Goal: Transaction & Acquisition: Purchase product/service

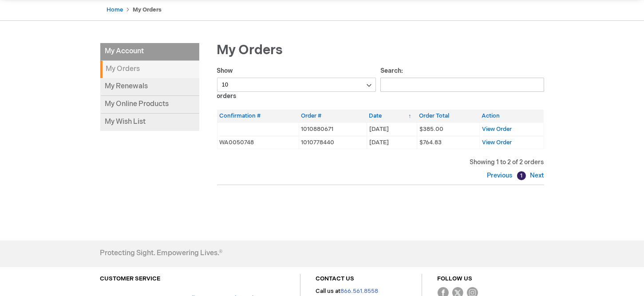
scroll to position [89, 0]
click at [497, 128] on span "View Order" at bounding box center [497, 128] width 30 height 7
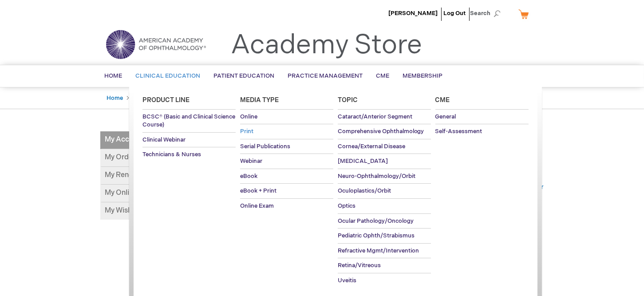
click at [252, 132] on span "Print" at bounding box center [246, 131] width 13 height 7
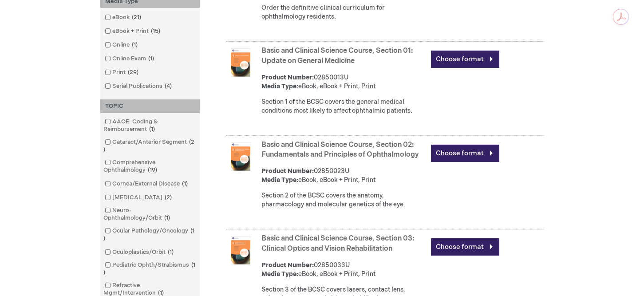
scroll to position [310, 0]
click at [113, 71] on span at bounding box center [113, 72] width 0 height 7
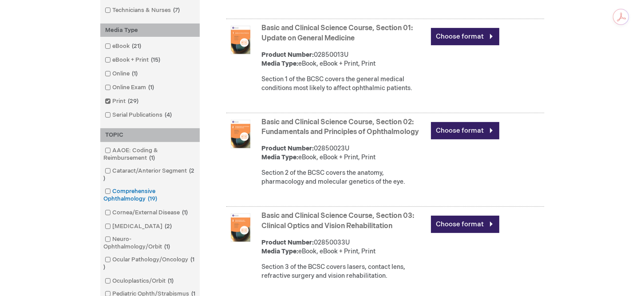
scroll to position [355, 0]
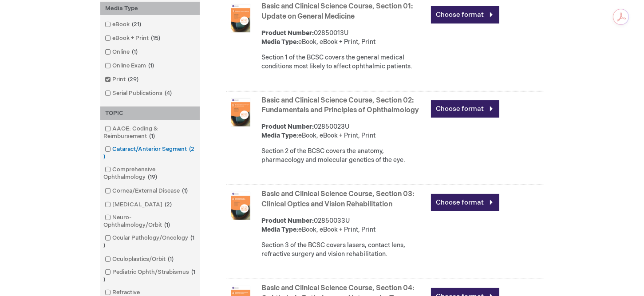
click at [113, 149] on span at bounding box center [113, 148] width 0 height 7
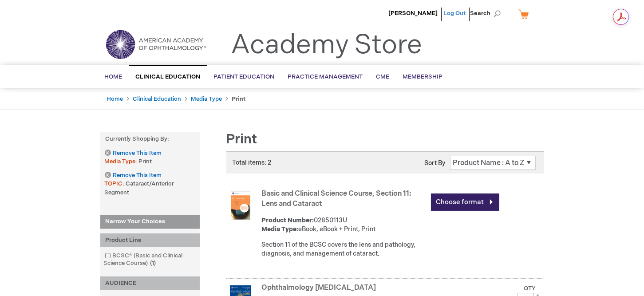
click at [447, 14] on link "Log Out" at bounding box center [454, 13] width 22 height 7
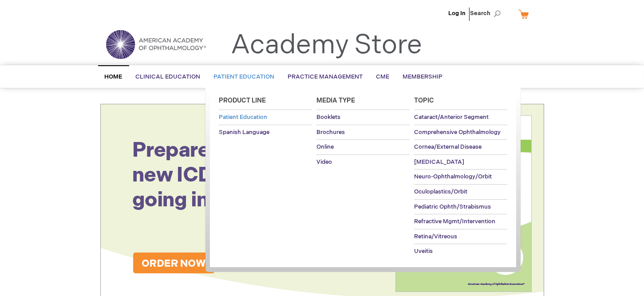
click at [235, 115] on span "Patient Education" at bounding box center [243, 117] width 48 height 7
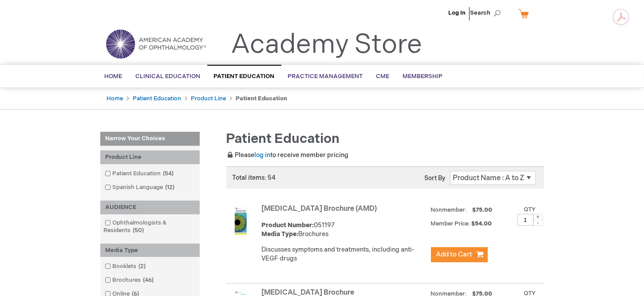
scroll to position [222, 0]
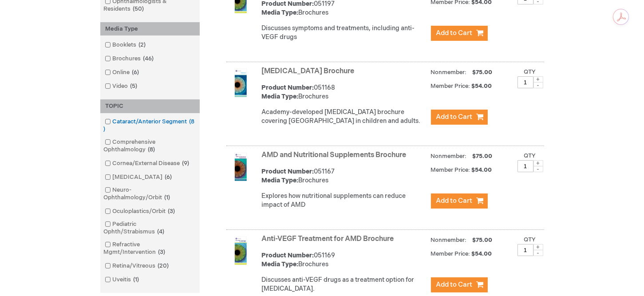
click at [113, 120] on span at bounding box center [113, 121] width 0 height 7
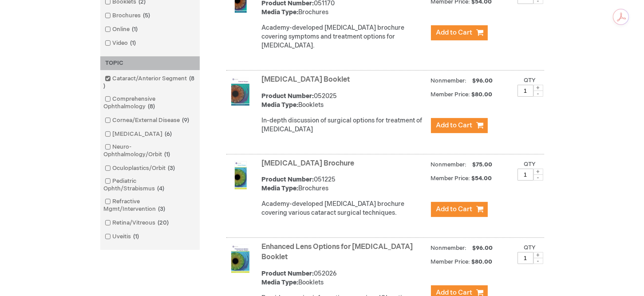
scroll to position [310, 0]
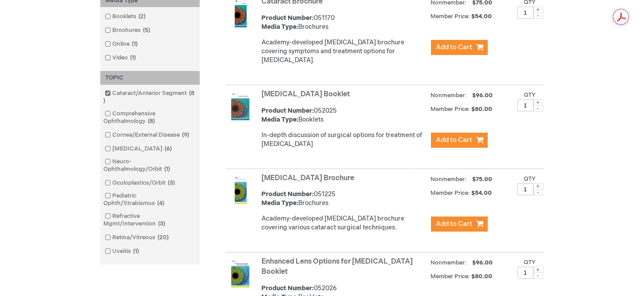
click at [529, 104] on input "1" at bounding box center [525, 105] width 16 height 12
type input "10"
click at [518, 130] on div "Cataract Surgery Booklet Product Number: 052025 Media Type: Booklets In-depth d…" at bounding box center [403, 121] width 282 height 68
click at [449, 140] on span "Add to Cart" at bounding box center [454, 140] width 36 height 8
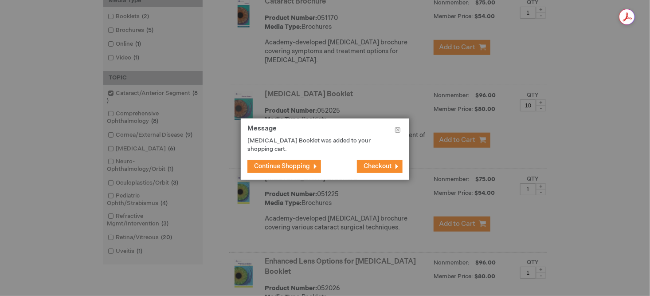
click at [287, 164] on span "Continue Shopping" at bounding box center [282, 166] width 56 height 8
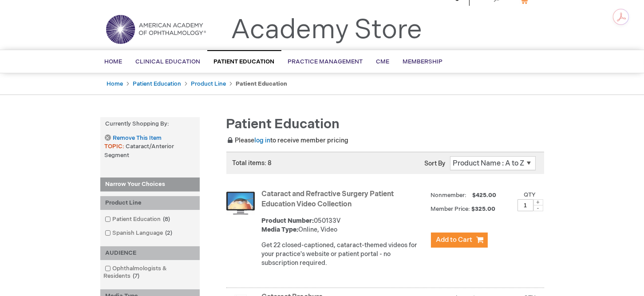
scroll to position [0, 0]
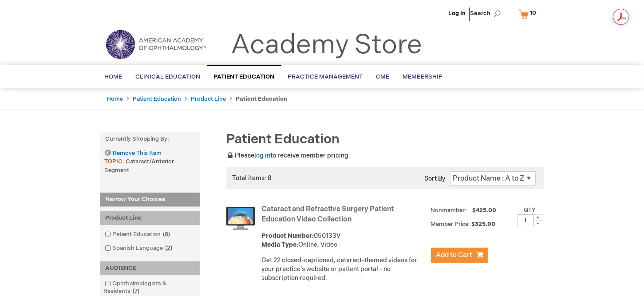
click at [528, 12] on link "My Cart 10 10 items" at bounding box center [529, 14] width 26 height 16
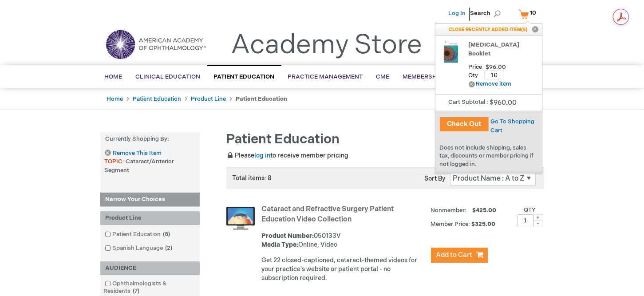
click at [455, 13] on link "Log In" at bounding box center [456, 13] width 17 height 7
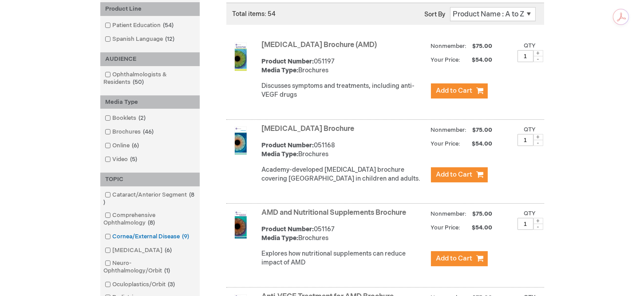
scroll to position [177, 0]
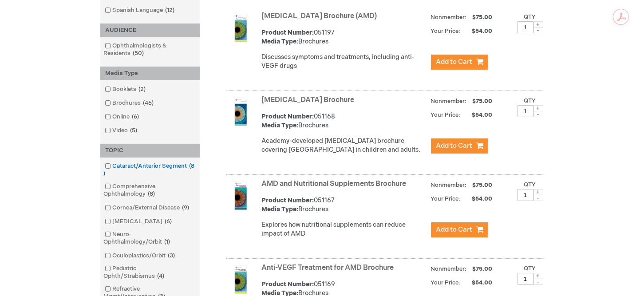
click at [113, 166] on span at bounding box center [113, 165] width 0 height 7
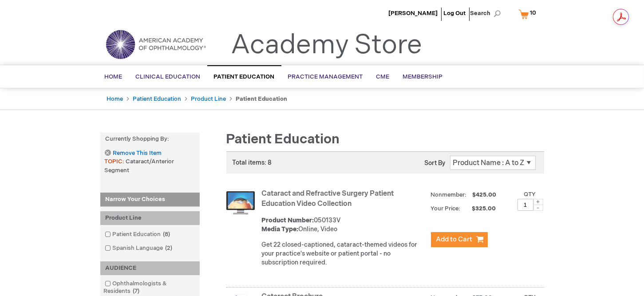
click at [527, 12] on link "My Cart 10 10 items" at bounding box center [529, 14] width 26 height 16
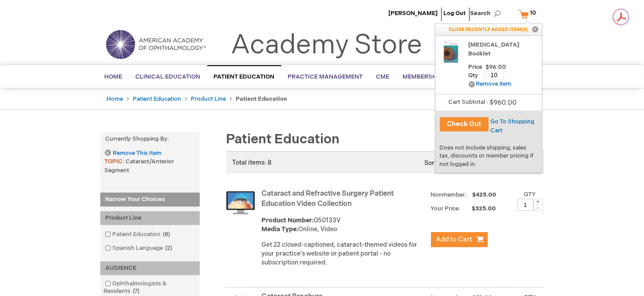
click at [462, 125] on button "Check Out" at bounding box center [463, 124] width 49 height 14
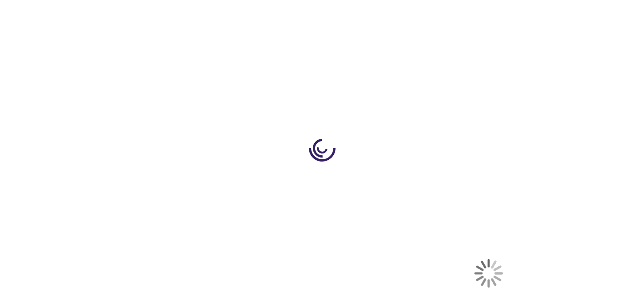
select select "US"
select select "44"
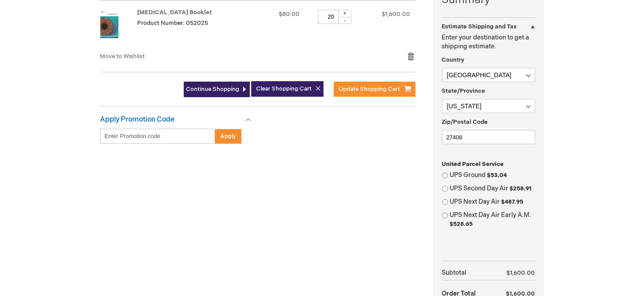
scroll to position [133, 0]
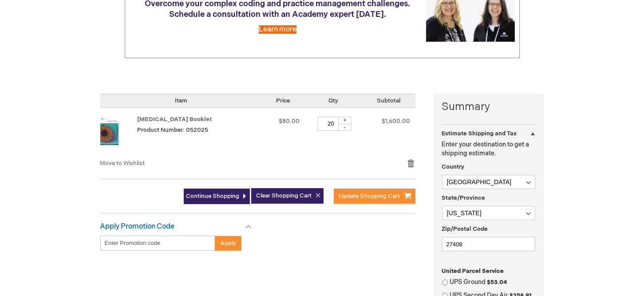
click at [330, 122] on input "20" at bounding box center [331, 124] width 27 height 14
type input "10"
click at [299, 154] on td "$80.00" at bounding box center [283, 133] width 43 height 51
click at [339, 150] on td "Qty 10 + -" at bounding box center [332, 133] width 57 height 51
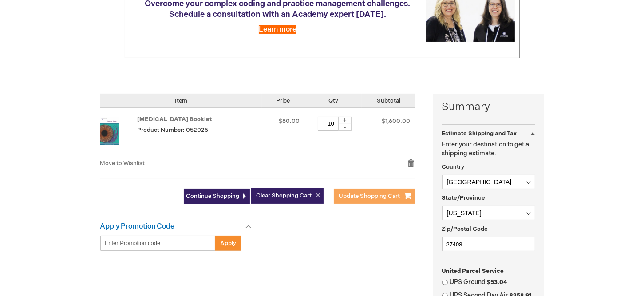
drag, startPoint x: 339, startPoint y: 186, endPoint x: 345, endPoint y: 196, distance: 11.3
click at [341, 189] on form "Shopping Cart Items Item Price Qty Subtotal Cataract Surgery Booklet Product Nu…" at bounding box center [266, 154] width 333 height 120
click at [346, 197] on span "Update Shopping Cart" at bounding box center [369, 195] width 61 height 7
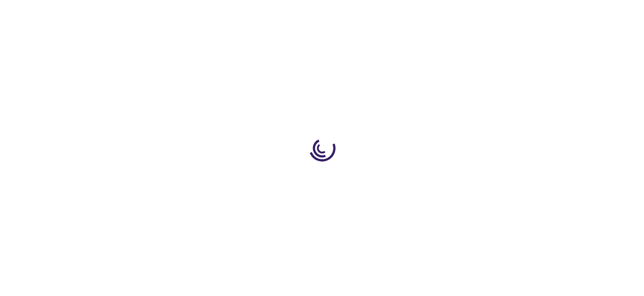
select select "US"
select select "44"
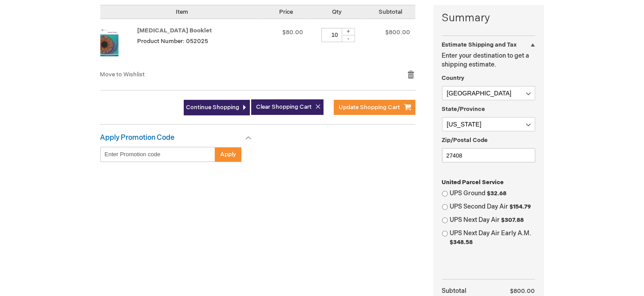
scroll to position [266, 0]
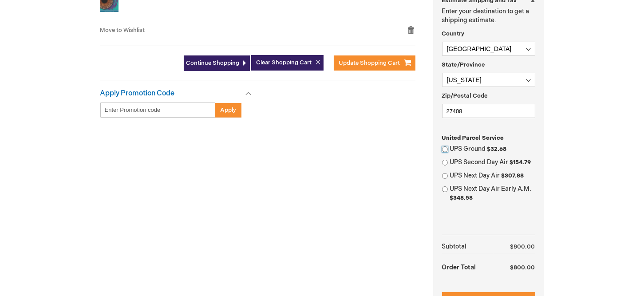
click at [445, 146] on input "UPS Ground $32.68" at bounding box center [445, 149] width 6 height 6
radio input "true"
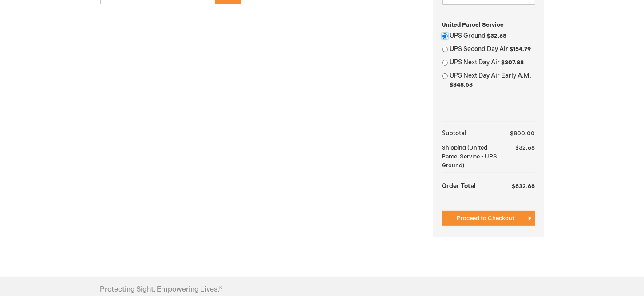
scroll to position [399, 0]
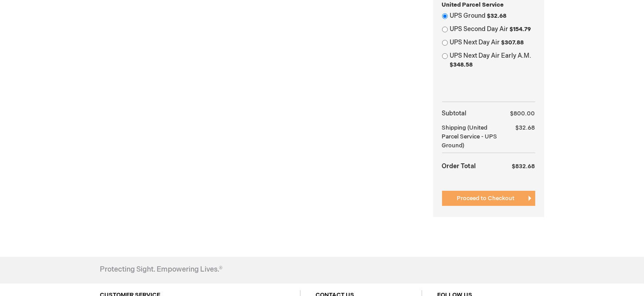
click at [478, 195] on span "Proceed to Checkout" at bounding box center [486, 198] width 58 height 7
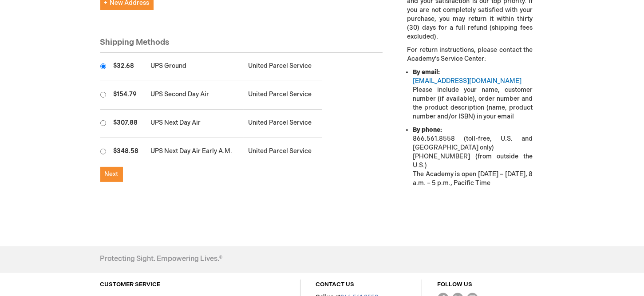
scroll to position [310, 0]
click at [114, 170] on span "Next" at bounding box center [112, 174] width 14 height 8
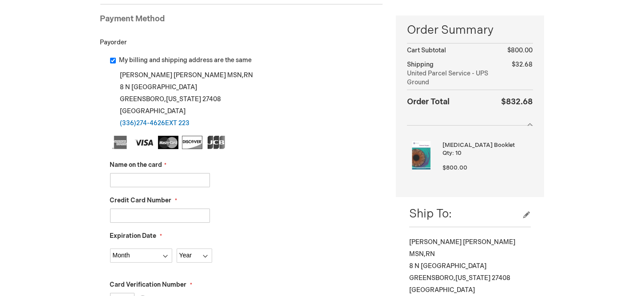
scroll to position [177, 0]
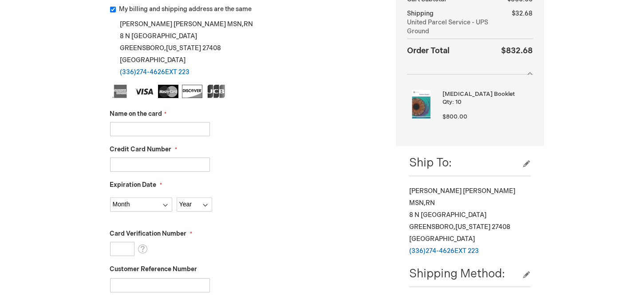
click at [155, 120] on div "Name on the card" at bounding box center [246, 123] width 273 height 27
click at [154, 126] on input "Name on the card" at bounding box center [160, 129] width 100 height 14
type input "Amanda L Jackson"
click at [141, 165] on input "Credit Card Number" at bounding box center [160, 164] width 100 height 14
type input "4036230111149855"
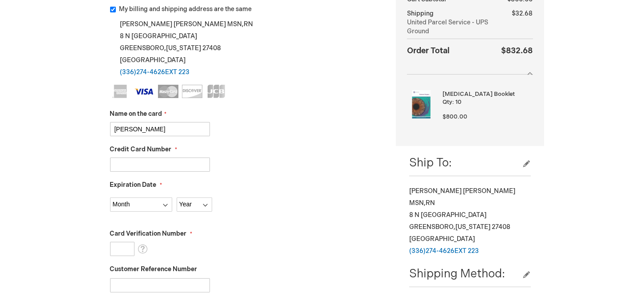
click at [133, 213] on fieldset "Name on the card Amanda L Jackson Credit Card Number 4036230111149855 Expiratio…" at bounding box center [246, 242] width 273 height 314
click at [134, 198] on select "Month 01 - January 02 - February 03 - March 04 - April 05 - May 06 - June 07 - …" at bounding box center [141, 204] width 62 height 14
select select "3"
click at [110, 197] on select "Month 01 - January 02 - February 03 - March 04 - April 05 - May 06 - June 07 - …" at bounding box center [141, 204] width 62 height 14
click at [195, 206] on select "Year 2025 2026 2027 2028 2029 2030 2031 2032 2033 2034 2035" at bounding box center [194, 204] width 35 height 14
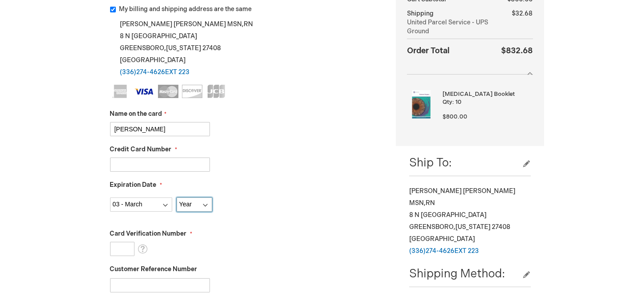
select select "2029"
click at [177, 197] on select "Year 2025 2026 2027 2028 2029 2030 2031 2032 2033 2034 2035" at bounding box center [194, 204] width 35 height 14
click at [117, 248] on input "Card Verification Number" at bounding box center [122, 249] width 24 height 14
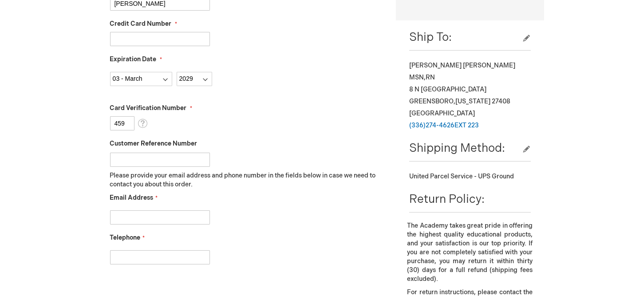
scroll to position [355, 0]
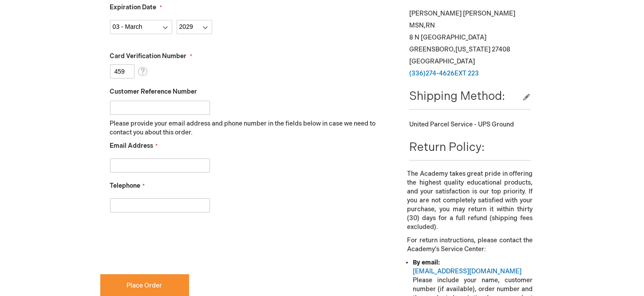
type input "459"
drag, startPoint x: 181, startPoint y: 165, endPoint x: 190, endPoint y: 171, distance: 10.6
click at [181, 165] on input "Email Address" at bounding box center [160, 165] width 100 height 14
type input "admin@gsoeyes.com"
click at [130, 206] on input "Telephone" at bounding box center [160, 205] width 100 height 14
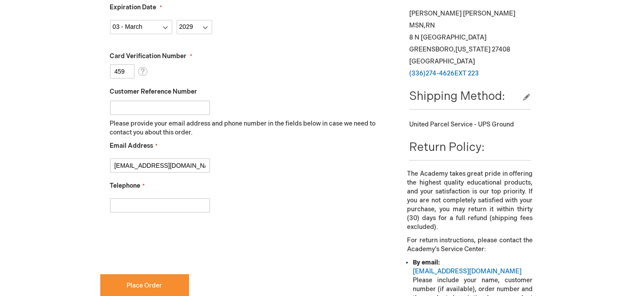
type input "[PHONE_NUMBER]"
checkbox input "true"
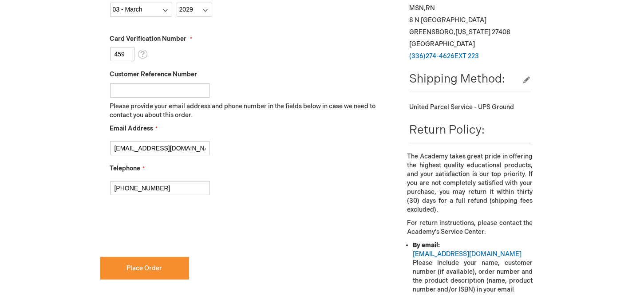
scroll to position [532, 0]
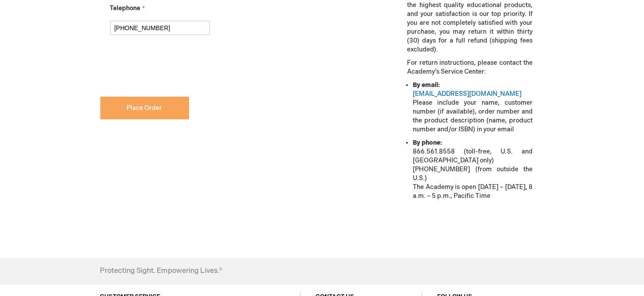
click at [138, 105] on span "Place Order" at bounding box center [144, 108] width 35 height 8
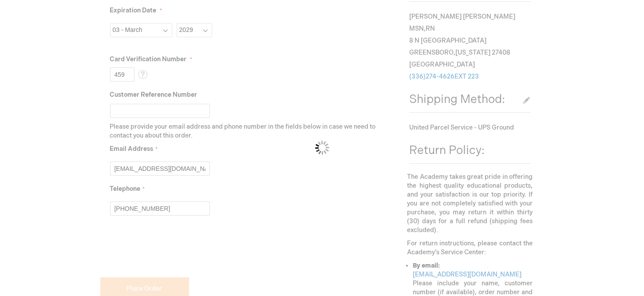
scroll to position [177, 0]
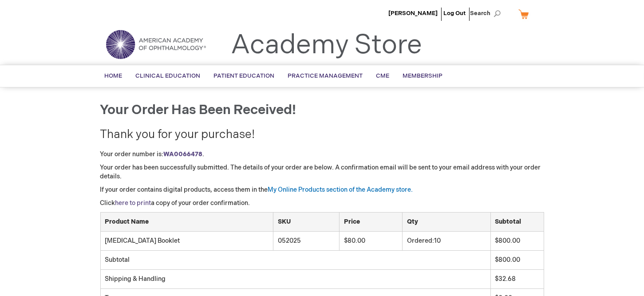
click at [139, 201] on link "here to print" at bounding box center [133, 203] width 36 height 8
